Goal: Task Accomplishment & Management: Manage account settings

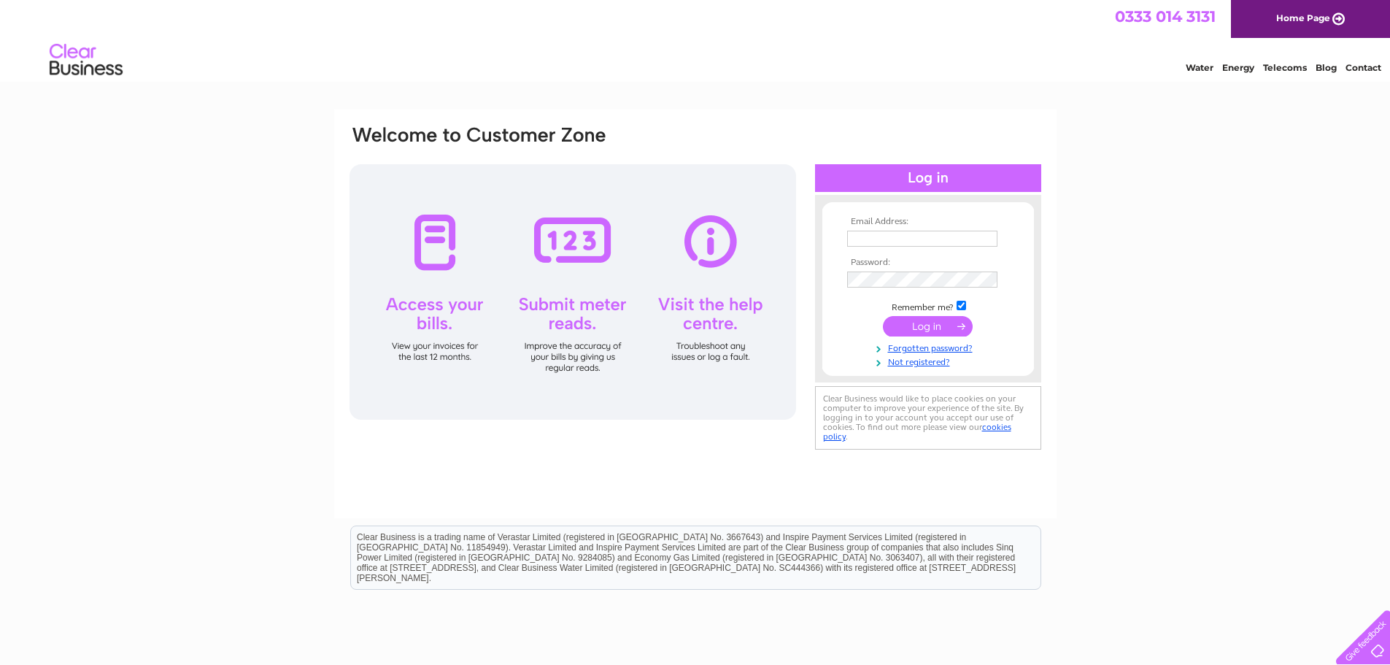
type input "[EMAIL_ADDRESS][DOMAIN_NAME]"
click at [931, 320] on input "submit" at bounding box center [928, 326] width 90 height 20
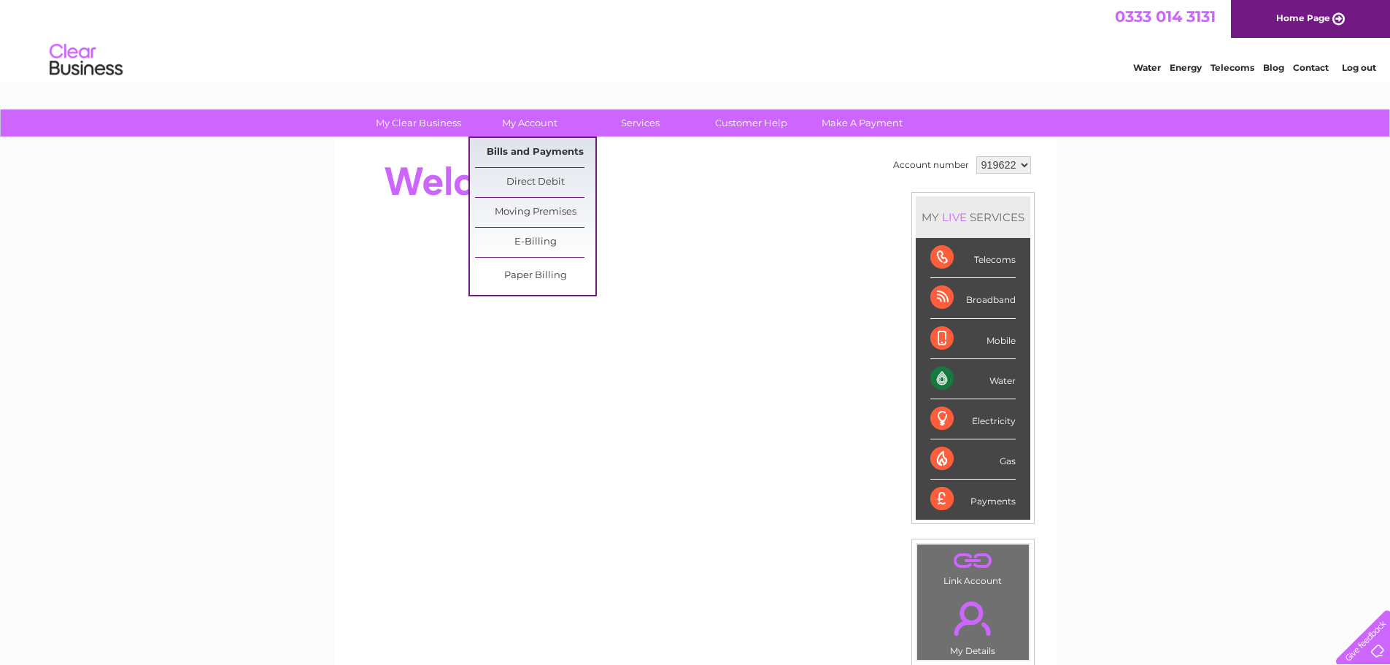
click at [528, 154] on link "Bills and Payments" at bounding box center [535, 152] width 120 height 29
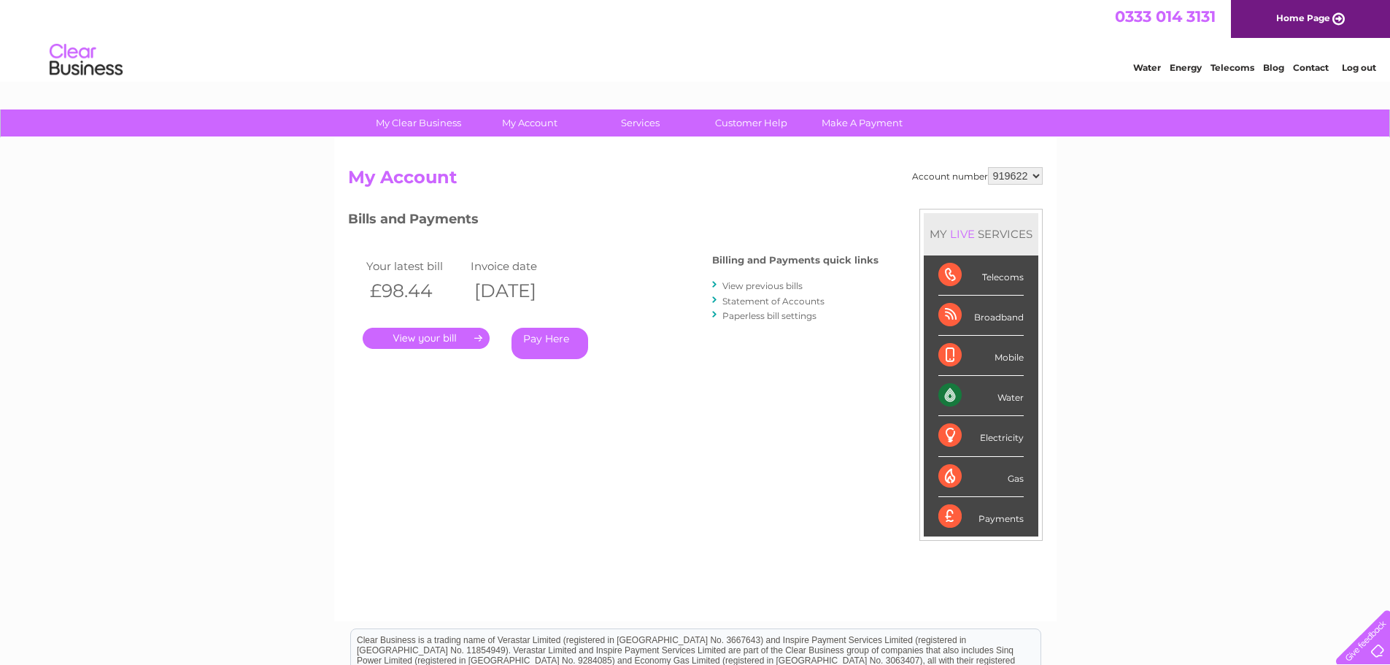
click at [452, 338] on link "." at bounding box center [426, 338] width 127 height 21
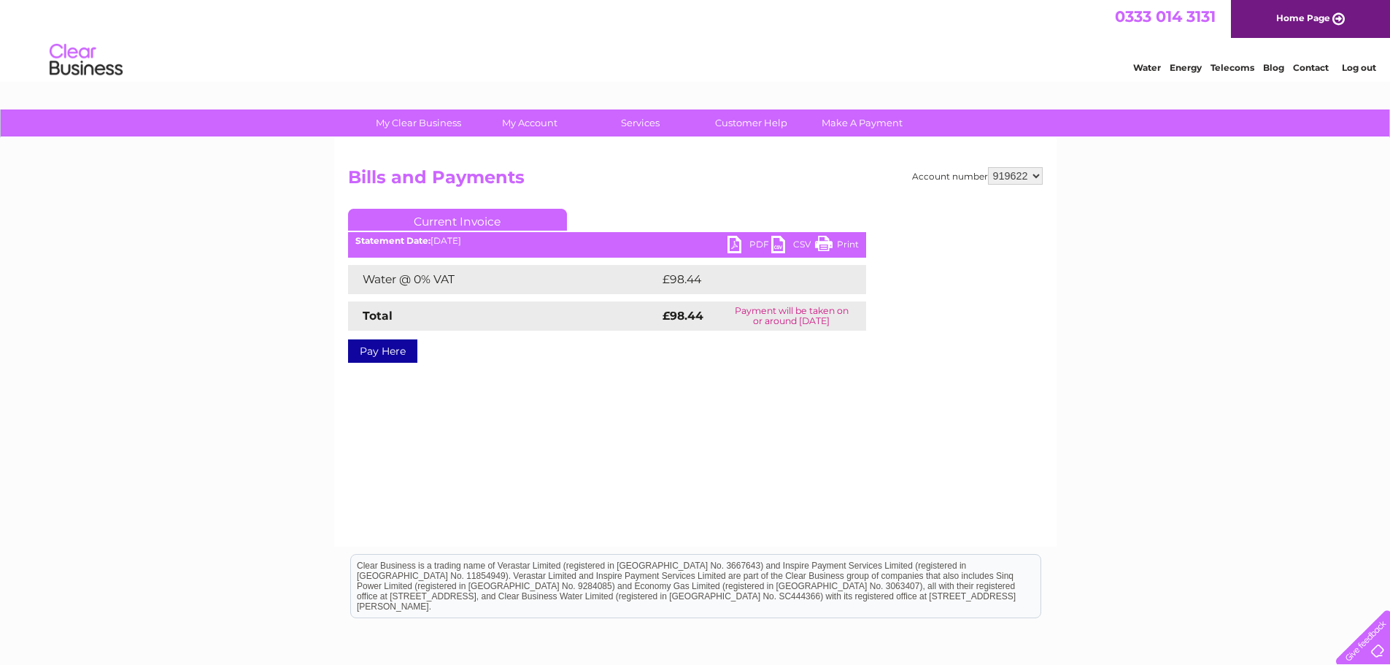
click at [747, 239] on link "PDF" at bounding box center [750, 246] width 44 height 21
click at [1363, 67] on link "Log out" at bounding box center [1359, 67] width 34 height 11
